Goal: Information Seeking & Learning: Learn about a topic

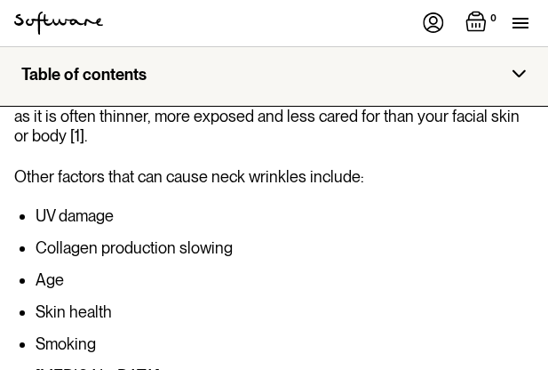
click at [147, 271] on li "Age" at bounding box center [285, 280] width 499 height 18
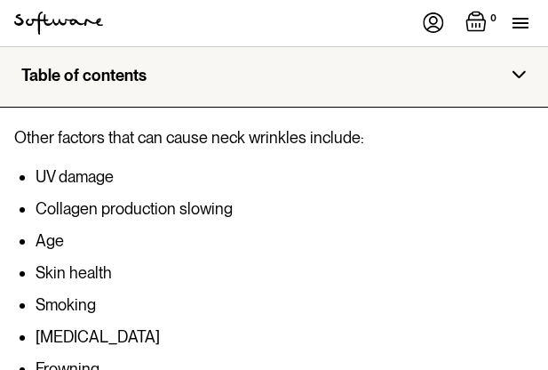
scroll to position [1231, 0]
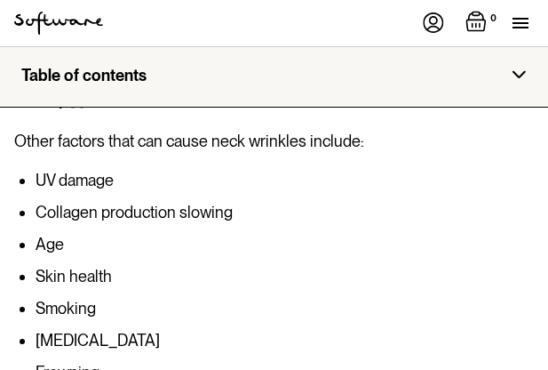
click at [419, 214] on ul "UV damage Collagen production slowing Age Skin health Smoking Poor posture Frow…" at bounding box center [274, 357] width 520 height 370
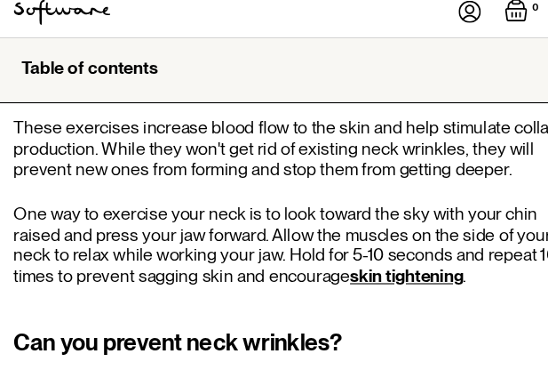
scroll to position [2243, 0]
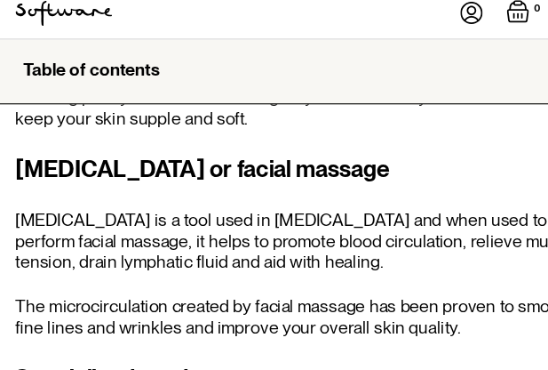
scroll to position [3204, 0]
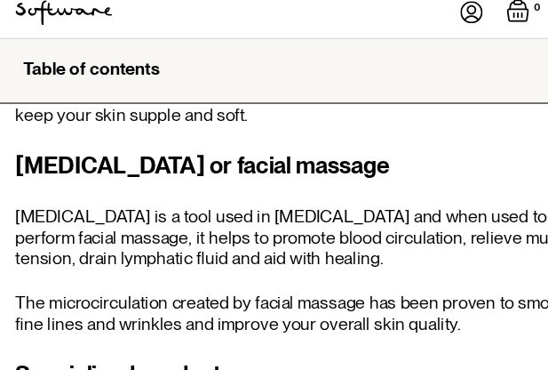
click at [431, 201] on p "[MEDICAL_DATA] is a tool used in [MEDICAL_DATA] and when used to perform facial…" at bounding box center [274, 230] width 520 height 58
click at [435, 201] on p "[MEDICAL_DATA] is a tool used in [MEDICAL_DATA] and when used to perform facial…" at bounding box center [274, 230] width 520 height 58
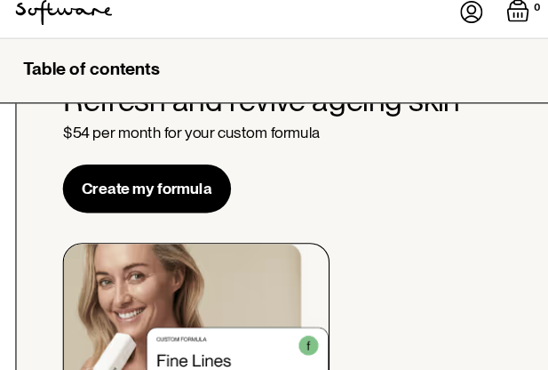
scroll to position [4624, 0]
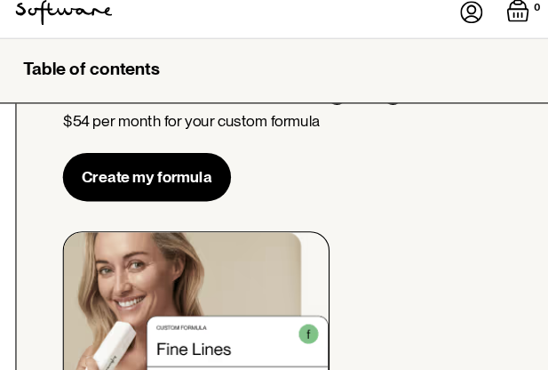
click at [480, 137] on div "Refresh and revive ageing skin $54 per month for your custom formula Create my …" at bounding box center [274, 244] width 520 height 395
click at [478, 136] on div "Refresh and revive ageing skin $54 per month for your custom formula Create my …" at bounding box center [274, 244] width 520 height 395
click at [475, 142] on div "Refresh and revive ageing skin $54 per month for your custom formula Create my …" at bounding box center [274, 244] width 520 height 395
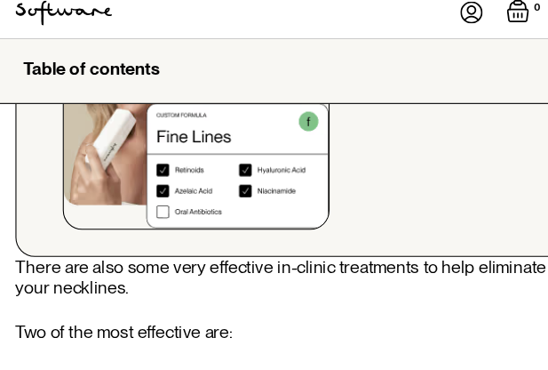
scroll to position [4821, 0]
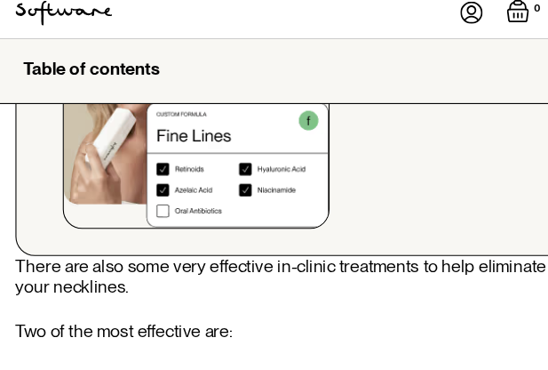
click at [462, 110] on div "Refresh and revive ageing skin $54 per month for your custom formula Create my …" at bounding box center [274, 48] width 520 height 395
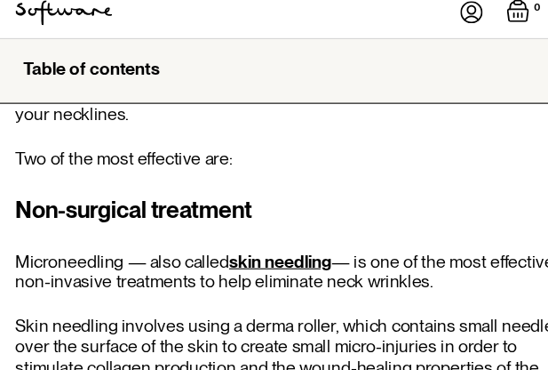
scroll to position [4981, 0]
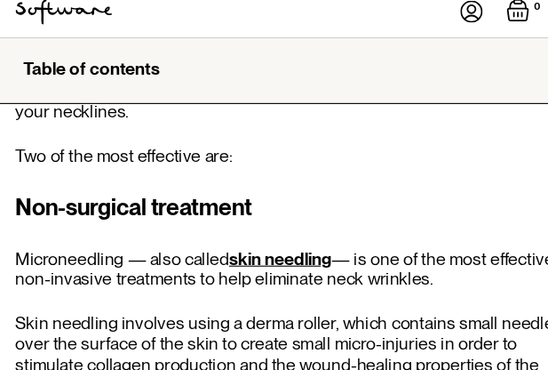
click at [459, 187] on div "Non-surgical treatment Microneedling — also called skin needling — is one of th…" at bounding box center [274, 282] width 520 height 190
click at [463, 187] on div "Non-surgical treatment Microneedling — also called skin needling — is one of th…" at bounding box center [274, 282] width 520 height 190
click at [465, 187] on div "Non-surgical treatment Microneedling — also called skin needling — is one of th…" at bounding box center [274, 282] width 520 height 190
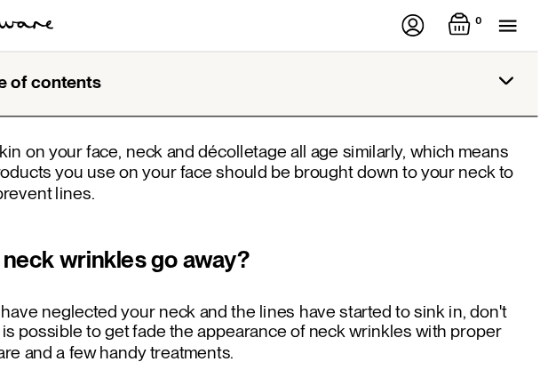
scroll to position [4159, 10]
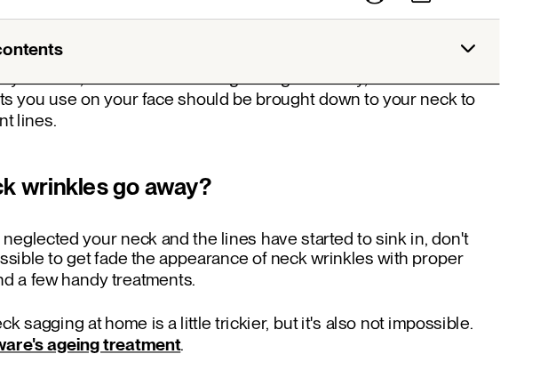
scroll to position [4200, 44]
